Goal: Task Accomplishment & Management: Use online tool/utility

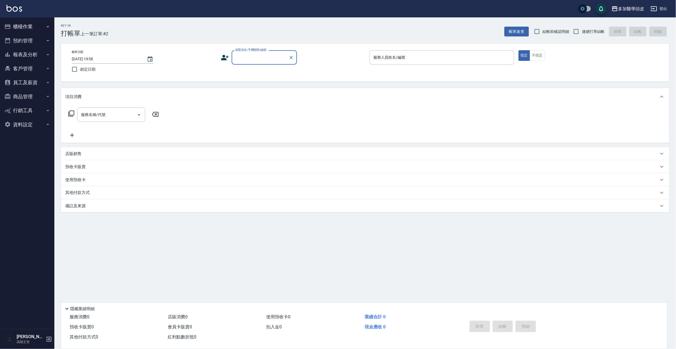
click at [247, 57] on input "顧客姓名/手機號碼/編號" at bounding box center [260, 58] width 52 height 10
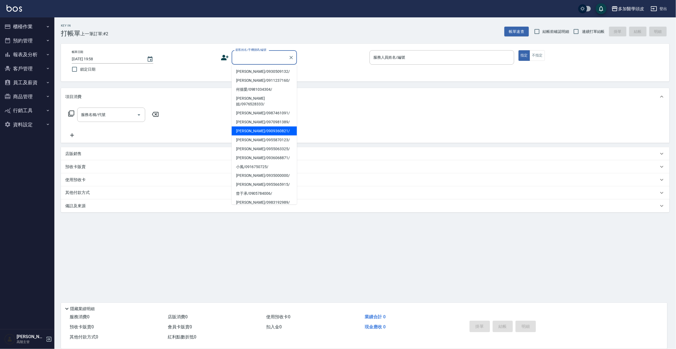
click at [246, 127] on li "[PERSON_NAME]/0909360821/" at bounding box center [264, 131] width 65 height 9
type input "[PERSON_NAME]/0909360821/"
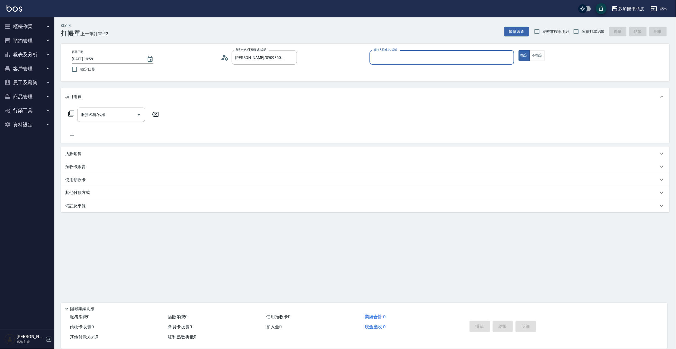
type input "[PERSON_NAME](無代號)"
click at [139, 115] on icon "Open" at bounding box center [139, 114] width 3 height 1
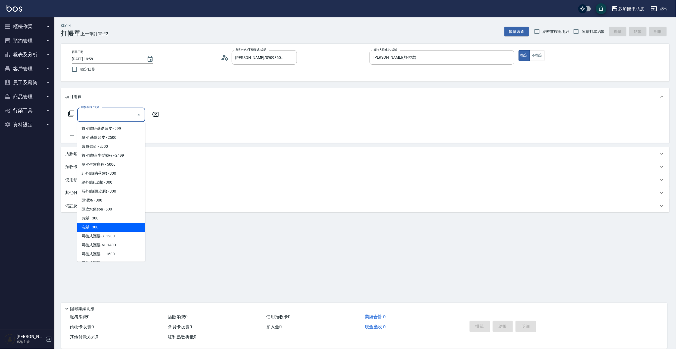
click at [112, 228] on span "洗髮 - 300" at bounding box center [111, 227] width 68 height 9
type input "洗髮(D002)"
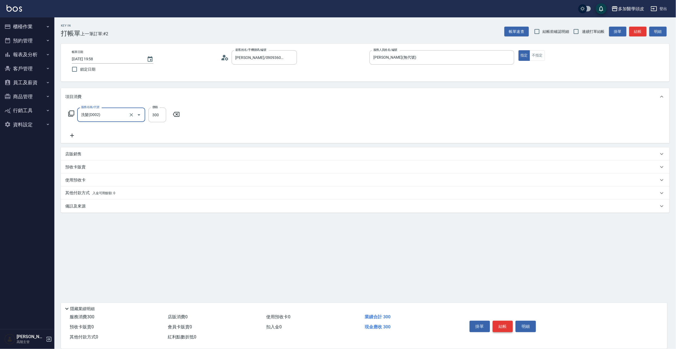
click at [508, 325] on button "結帳" at bounding box center [503, 326] width 20 height 11
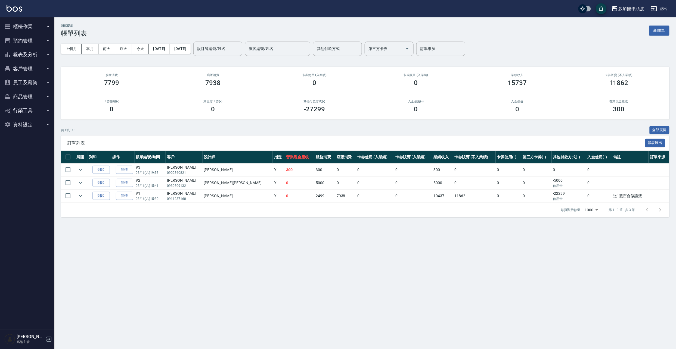
click at [24, 26] on button "櫃檯作業" at bounding box center [27, 27] width 50 height 14
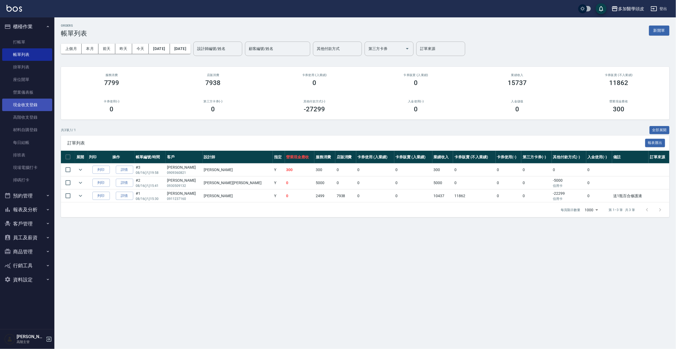
click at [24, 102] on link "現金收支登錄" at bounding box center [27, 105] width 50 height 13
